Goal: Use online tool/utility: Utilize a website feature to perform a specific function

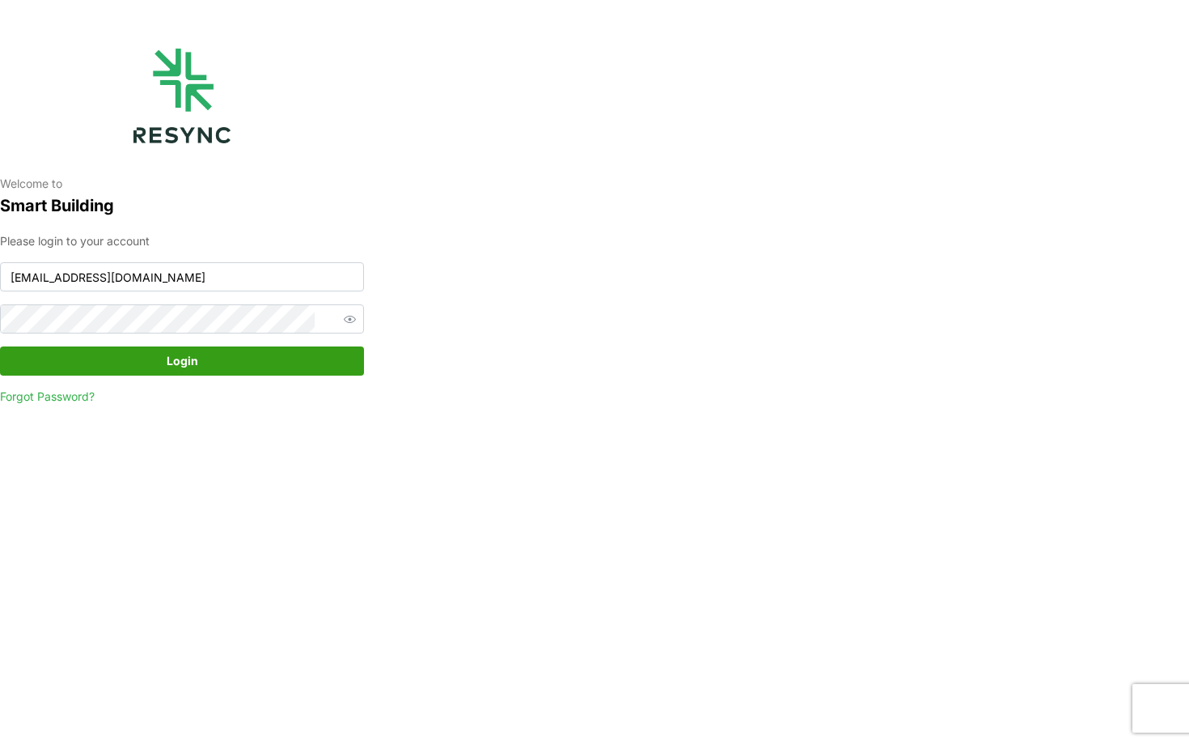
click at [263, 375] on div "Please login to your account [EMAIL_ADDRESS][DOMAIN_NAME] Login Forgot Password?" at bounding box center [182, 318] width 364 height 173
click at [238, 362] on span "Login" at bounding box center [181, 361] width 333 height 28
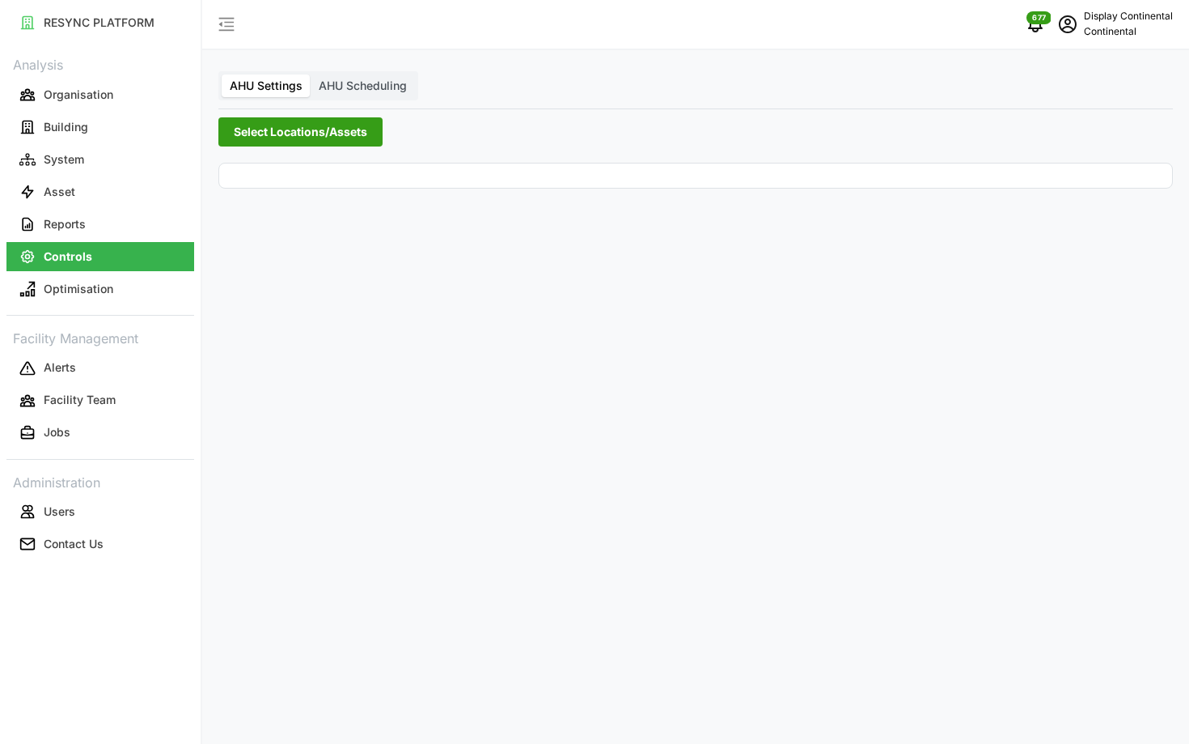
click at [314, 134] on span "Select Locations/Assets" at bounding box center [300, 132] width 133 height 28
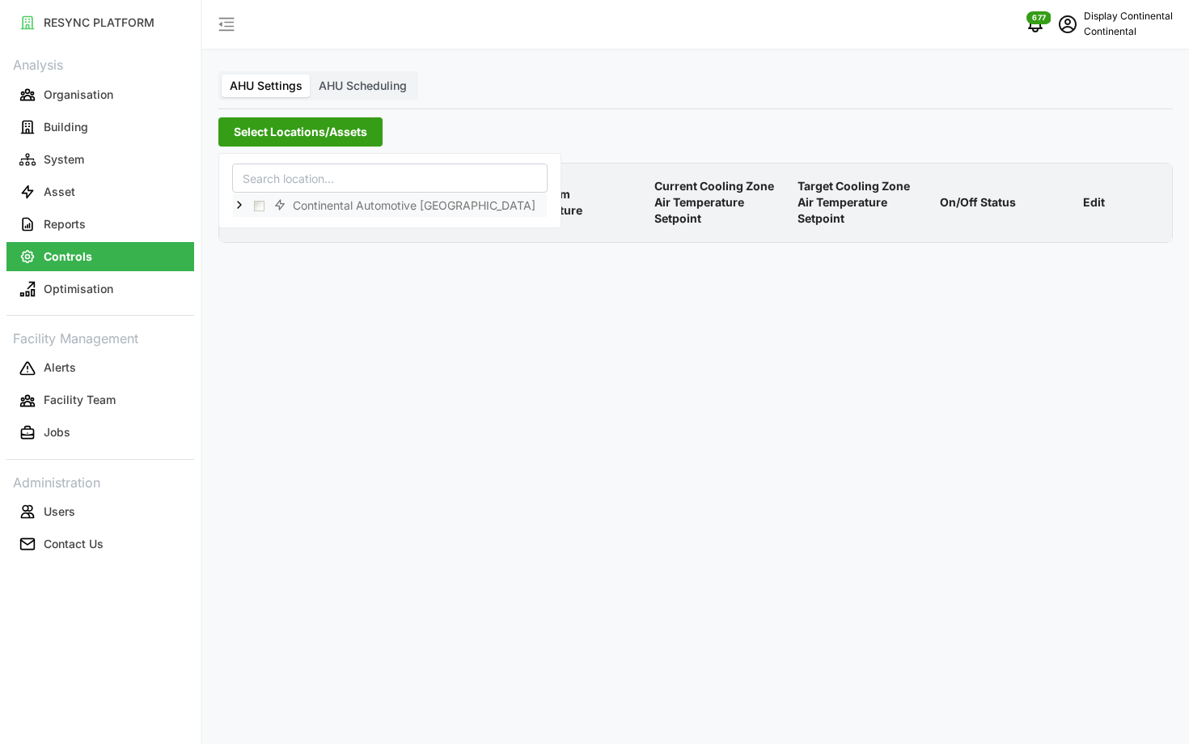
click at [236, 205] on icon at bounding box center [239, 204] width 13 height 13
click at [280, 226] on span "CA1" at bounding box center [309, 227] width 58 height 19
click at [278, 226] on div "CA1" at bounding box center [390, 227] width 314 height 23
click at [271, 227] on span "Select CA1" at bounding box center [272, 228] width 11 height 11
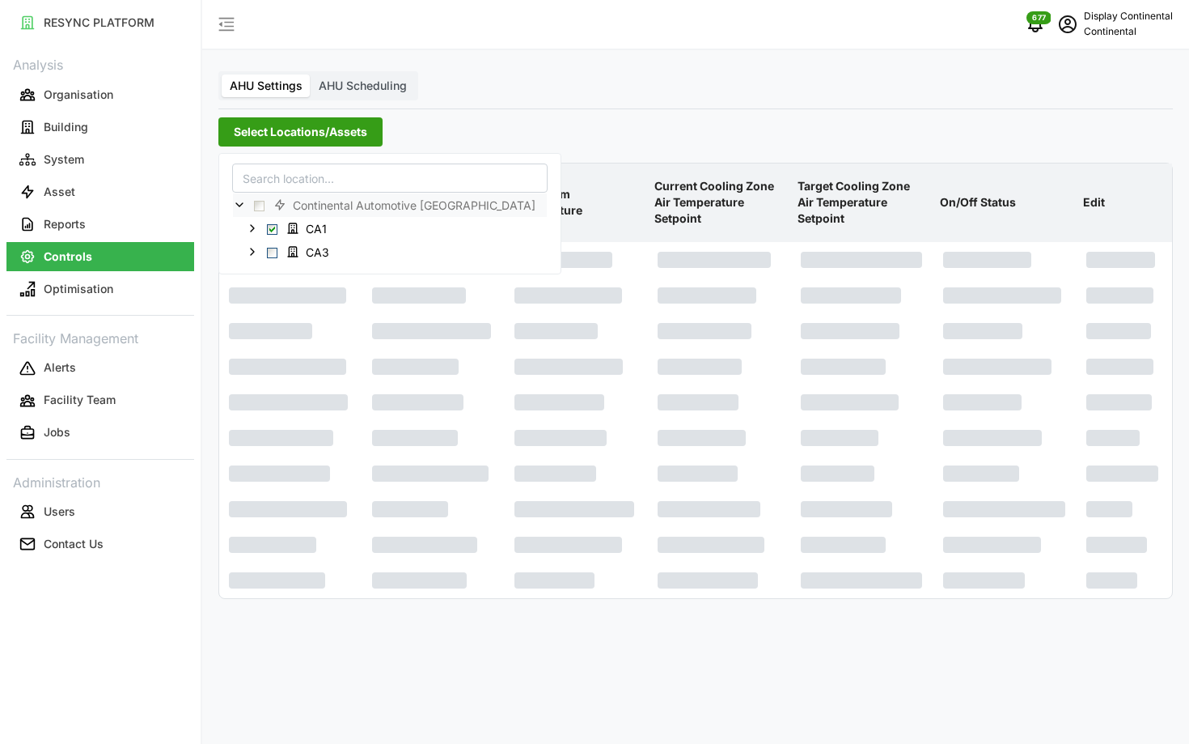
click at [626, 188] on p "AHU Room Temperature" at bounding box center [576, 202] width 137 height 59
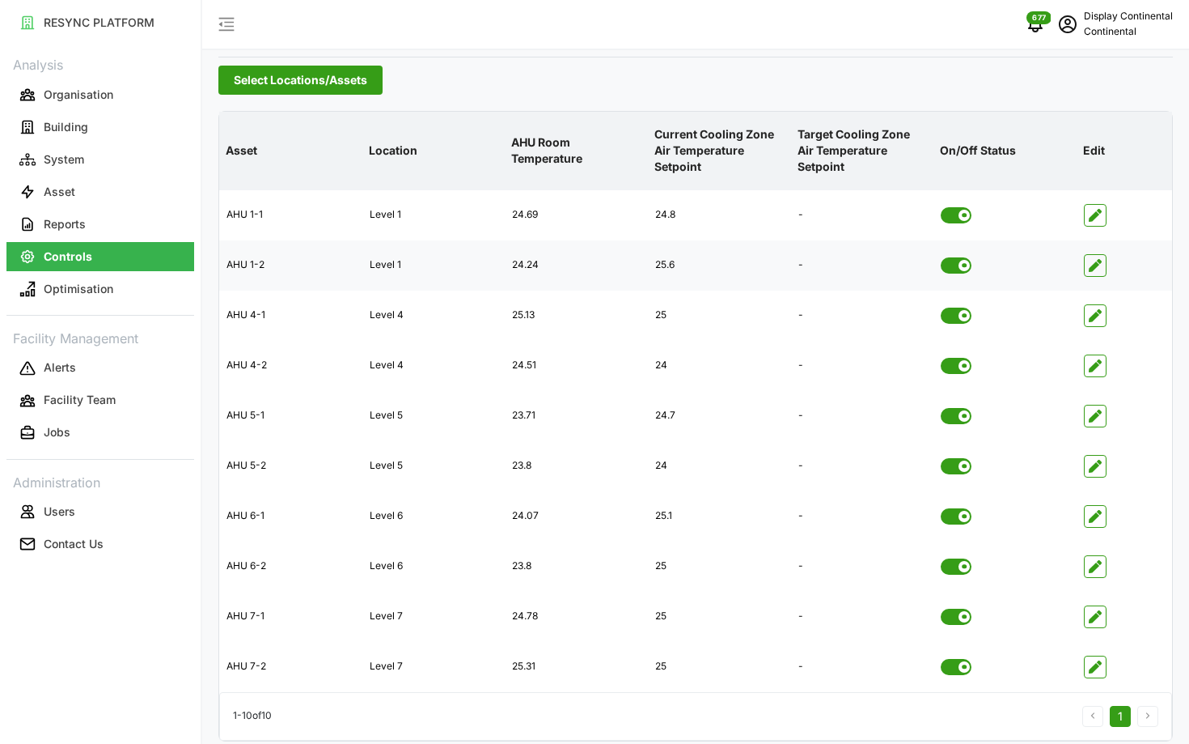
scroll to position [41, 0]
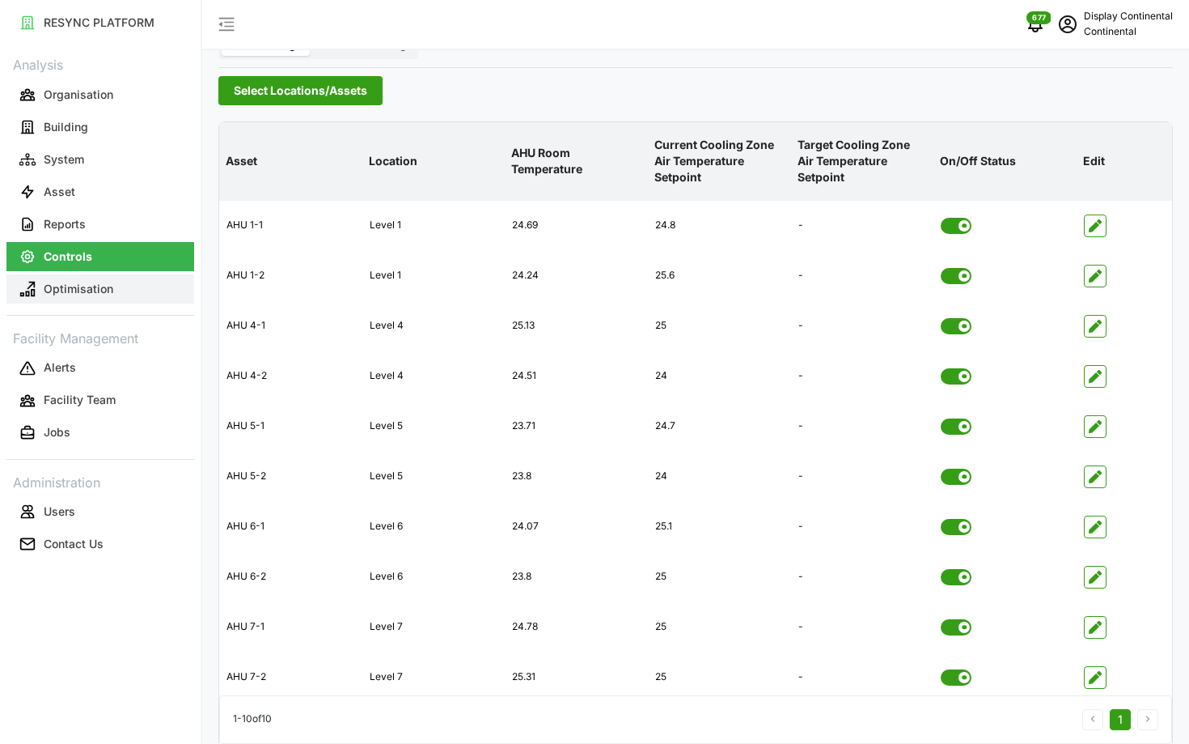
click at [103, 300] on button "Optimisation" at bounding box center [100, 288] width 188 height 29
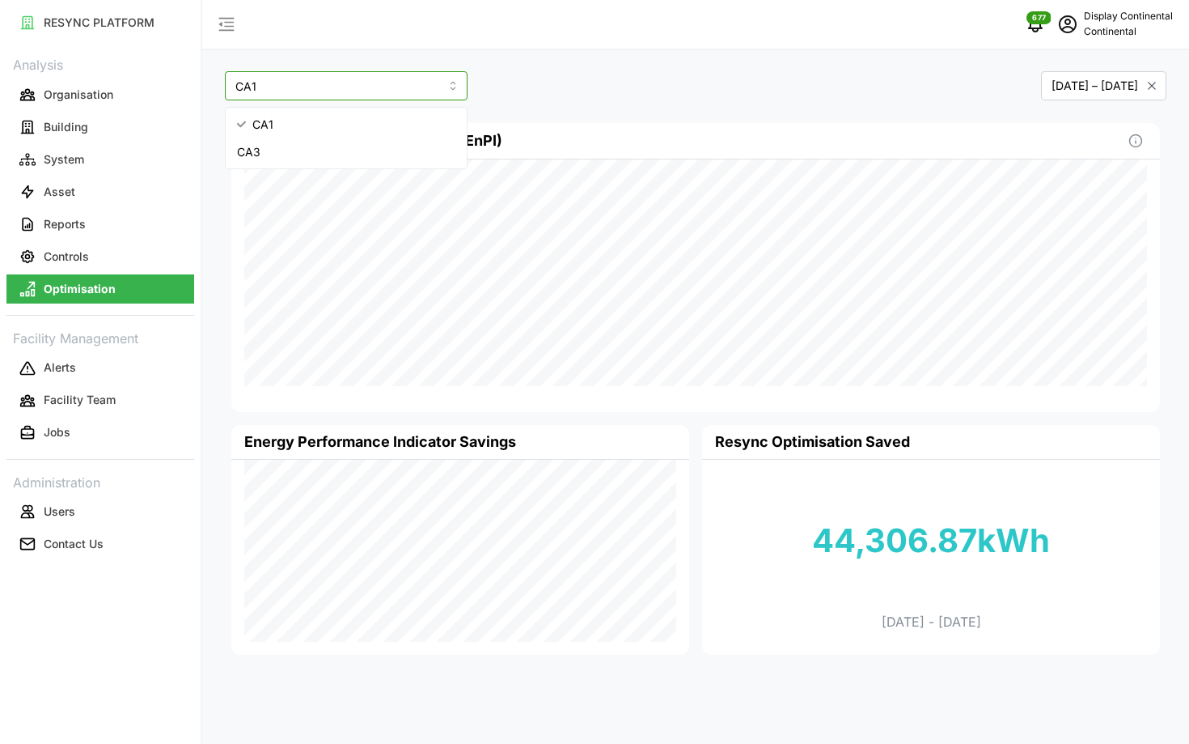
click at [324, 87] on input "CA1" at bounding box center [346, 85] width 243 height 29
click at [346, 146] on div "CA3" at bounding box center [346, 152] width 235 height 28
type input "CA3"
